Goal: Transaction & Acquisition: Complete application form

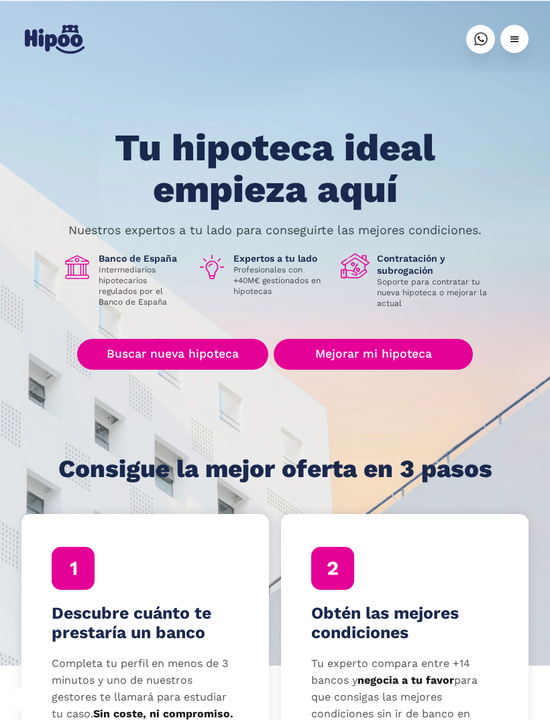
click at [187, 360] on link "Buscar nueva hipoteca" at bounding box center [172, 354] width 191 height 31
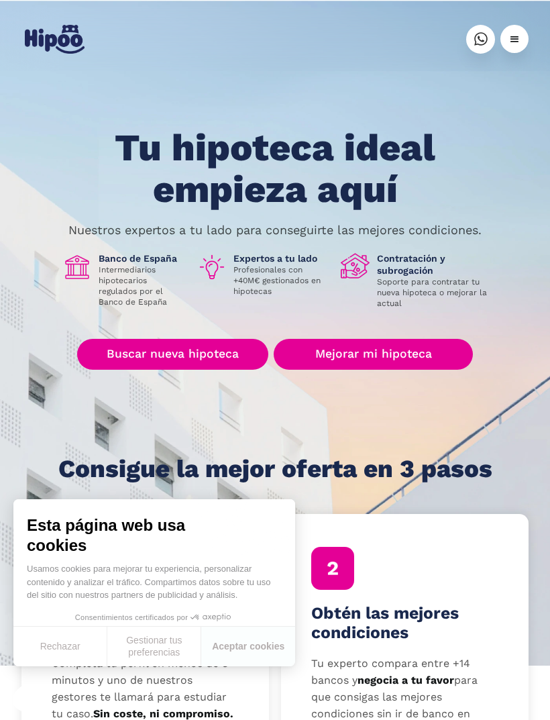
click at [197, 352] on link "Buscar nueva hipoteca" at bounding box center [172, 354] width 191 height 31
click at [199, 358] on link "Buscar nueva hipoteca" at bounding box center [172, 354] width 191 height 31
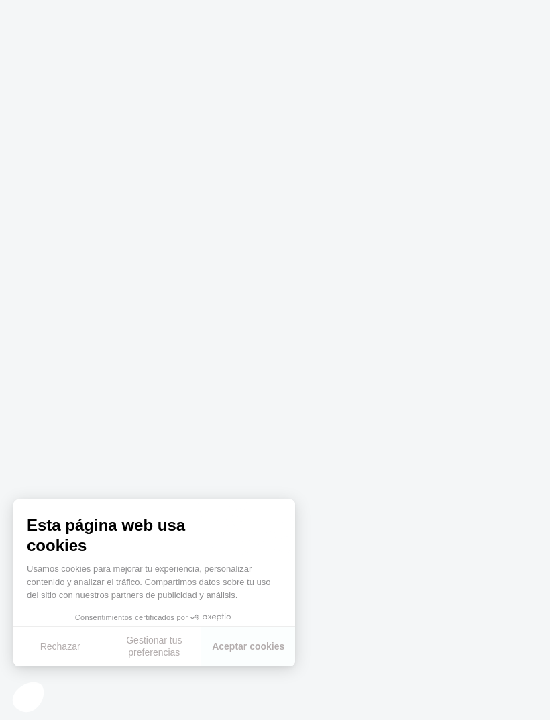
click at [373, 414] on body at bounding box center [275, 360] width 550 height 720
